Goal: Task Accomplishment & Management: Use online tool/utility

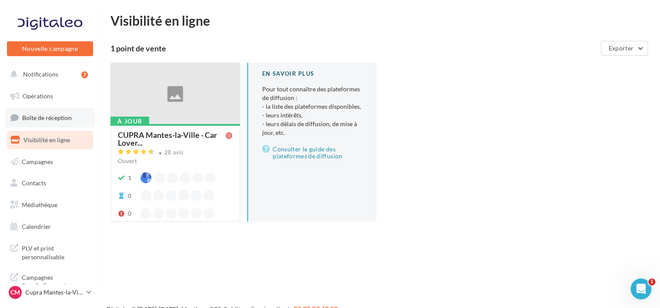
click at [28, 117] on span "Boîte de réception" at bounding box center [47, 117] width 50 height 7
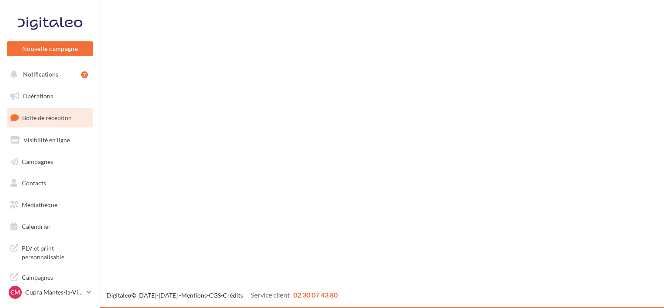
click at [32, 90] on link "Opérations" at bounding box center [50, 96] width 90 height 18
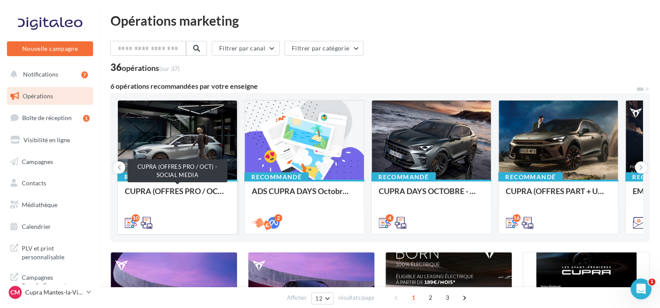
click at [179, 191] on div "CUPRA (OFFRES PRO / OCT) - SOCIAL MEDIA" at bounding box center [177, 195] width 105 height 17
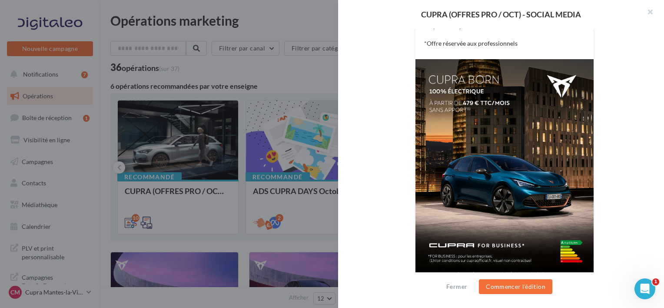
scroll to position [217, 0]
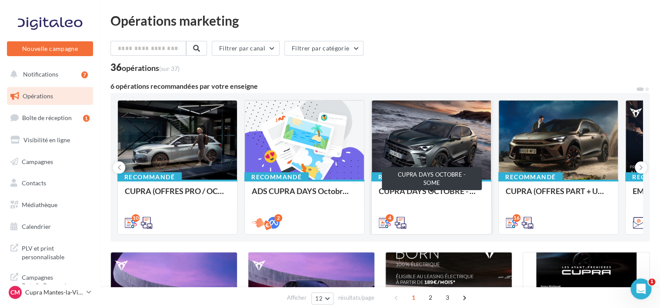
click at [436, 190] on div "CUPRA DAYS OCTOBRE - SOME" at bounding box center [431, 195] width 105 height 17
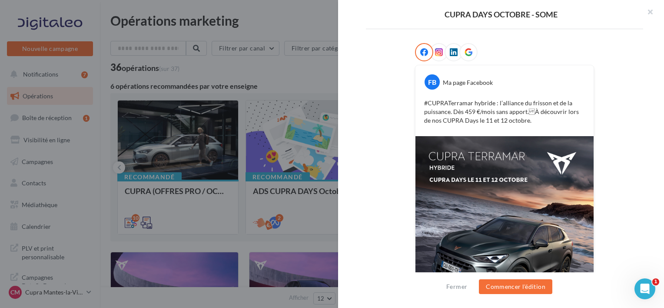
scroll to position [219, 0]
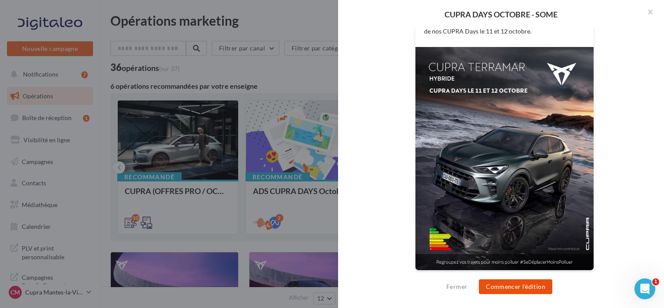
click at [506, 287] on button "Commencer l'édition" at bounding box center [515, 286] width 73 height 15
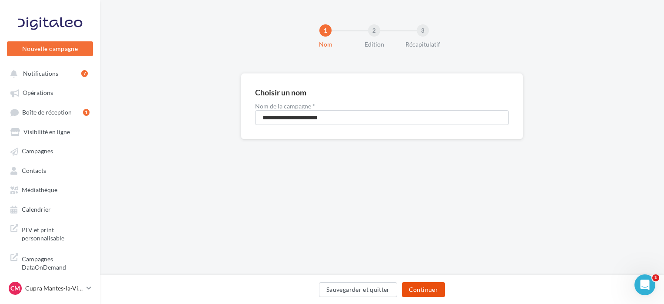
click at [419, 285] on button "Continuer" at bounding box center [423, 289] width 43 height 15
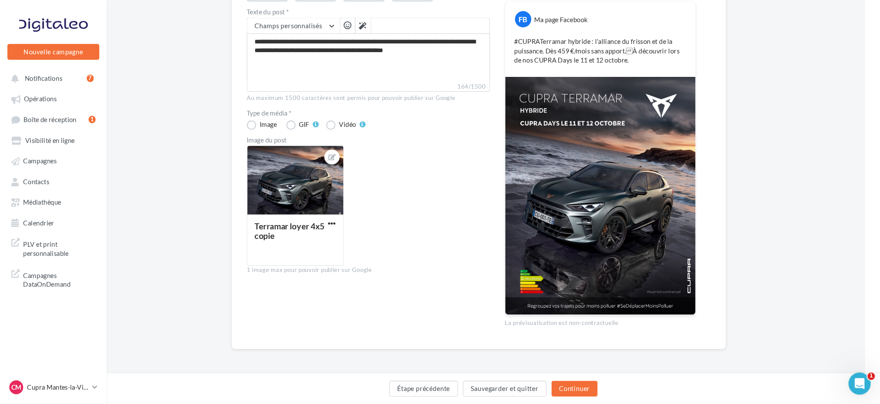
scroll to position [105, 14]
